Goal: Find specific fact: Find specific fact

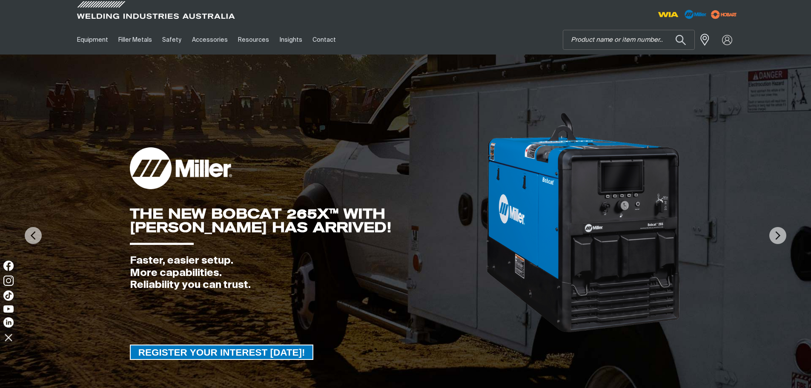
click at [595, 38] on input "Search" at bounding box center [628, 39] width 131 height 19
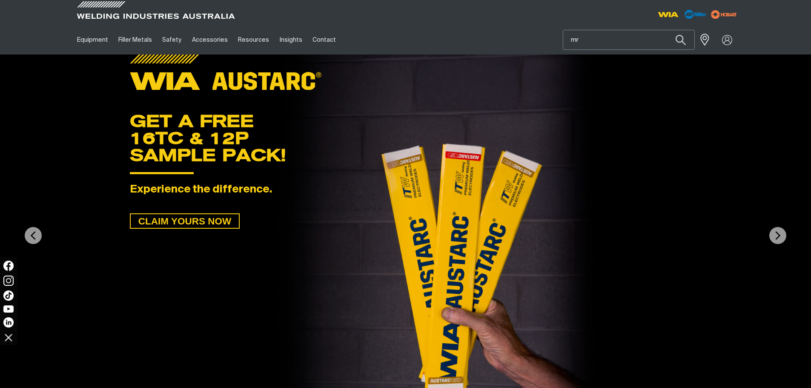
click at [582, 40] on input "mr" at bounding box center [628, 39] width 131 height 19
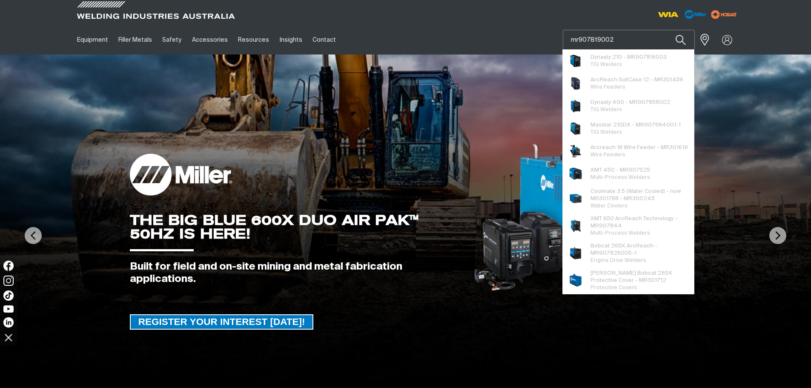
type input "mr907819002"
click at [666, 30] on button "Search products" at bounding box center [680, 40] width 29 height 20
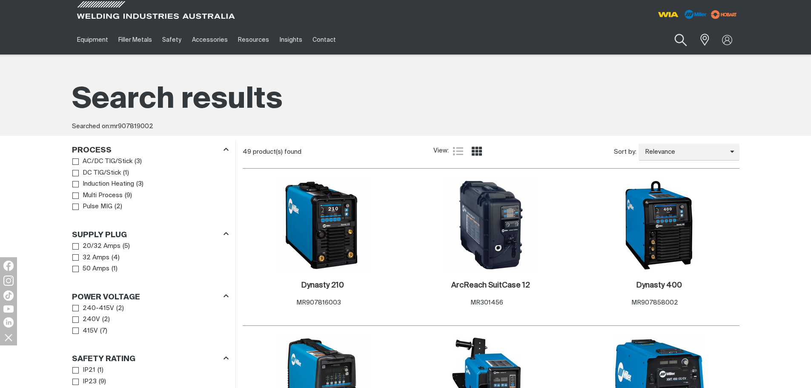
click at [686, 37] on button "Search products" at bounding box center [680, 40] width 34 height 24
drag, startPoint x: 622, startPoint y: 40, endPoint x: 572, endPoint y: 40, distance: 49.4
click at [572, 40] on input "mr907819002" at bounding box center [628, 39] width 131 height 19
